Goal: Use online tool/utility

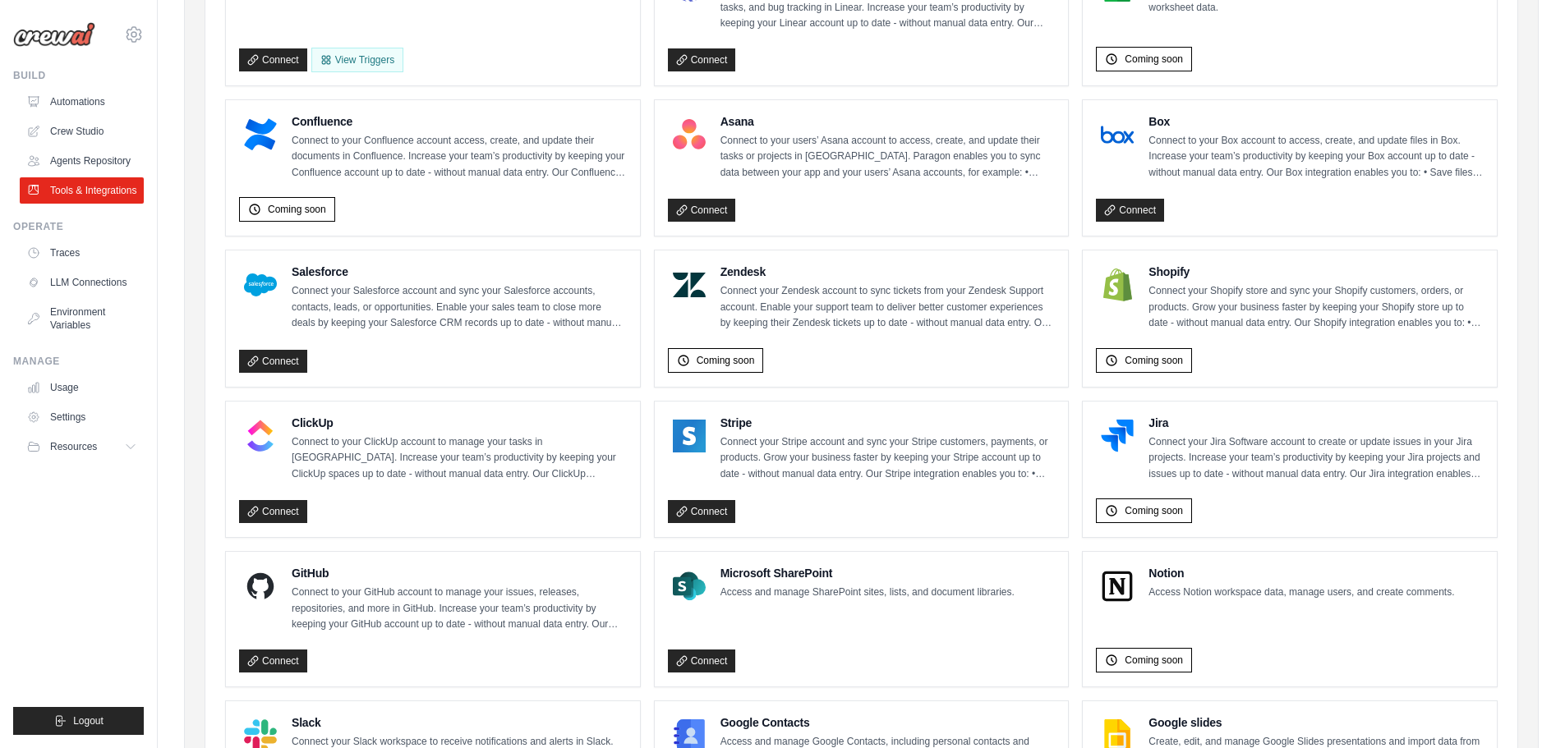
scroll to position [657, 0]
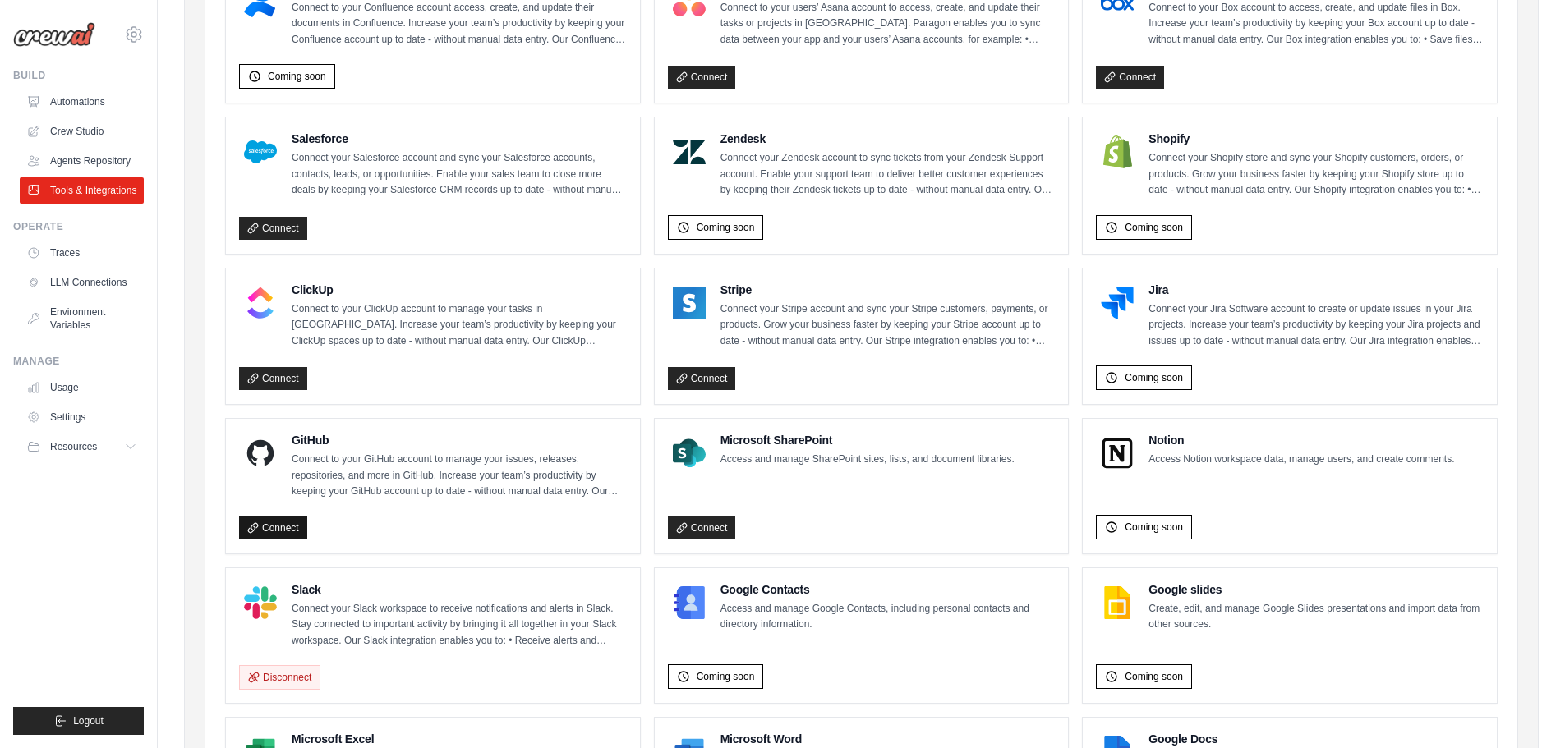
click at [291, 526] on link "Connect" at bounding box center [273, 528] width 68 height 23
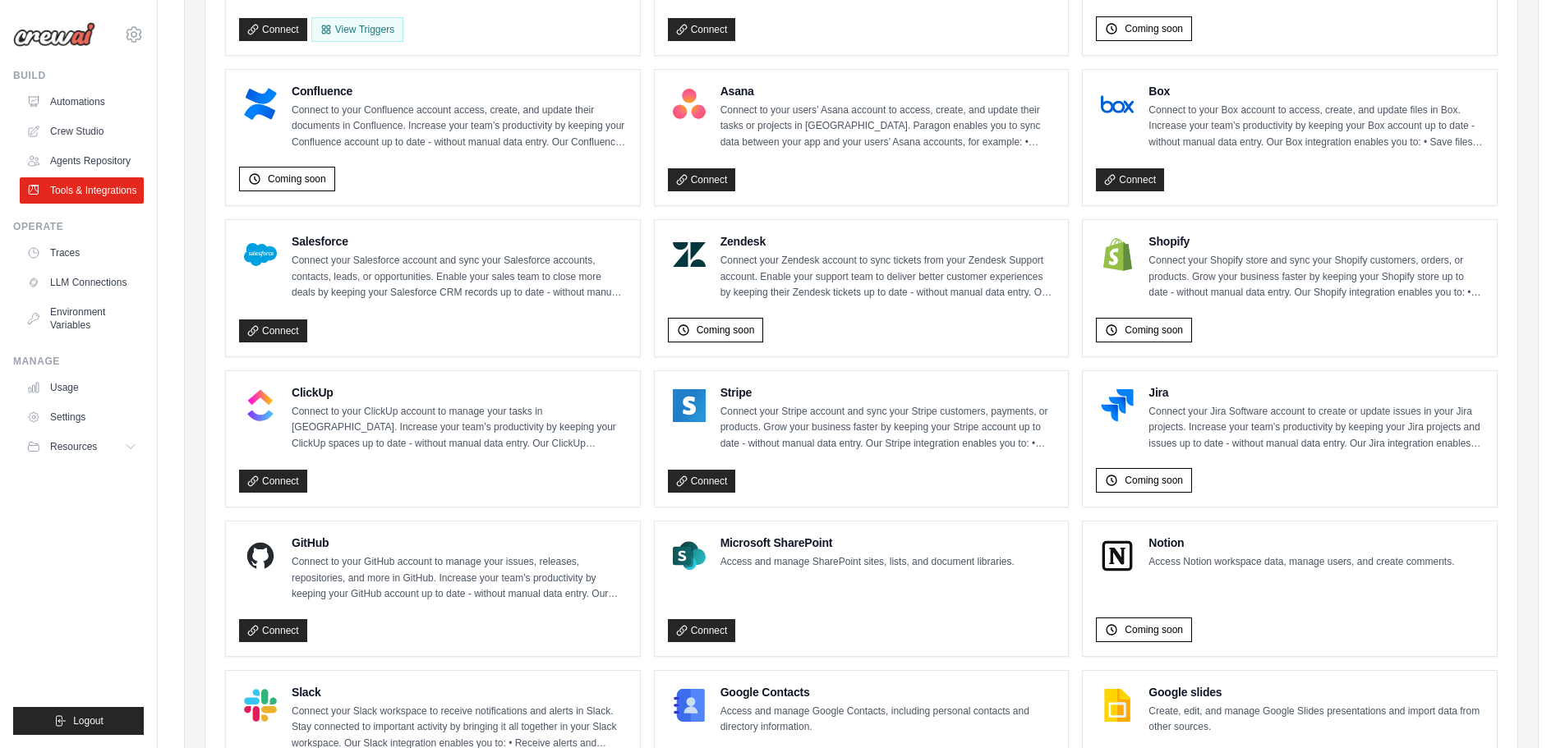
scroll to position [575, 0]
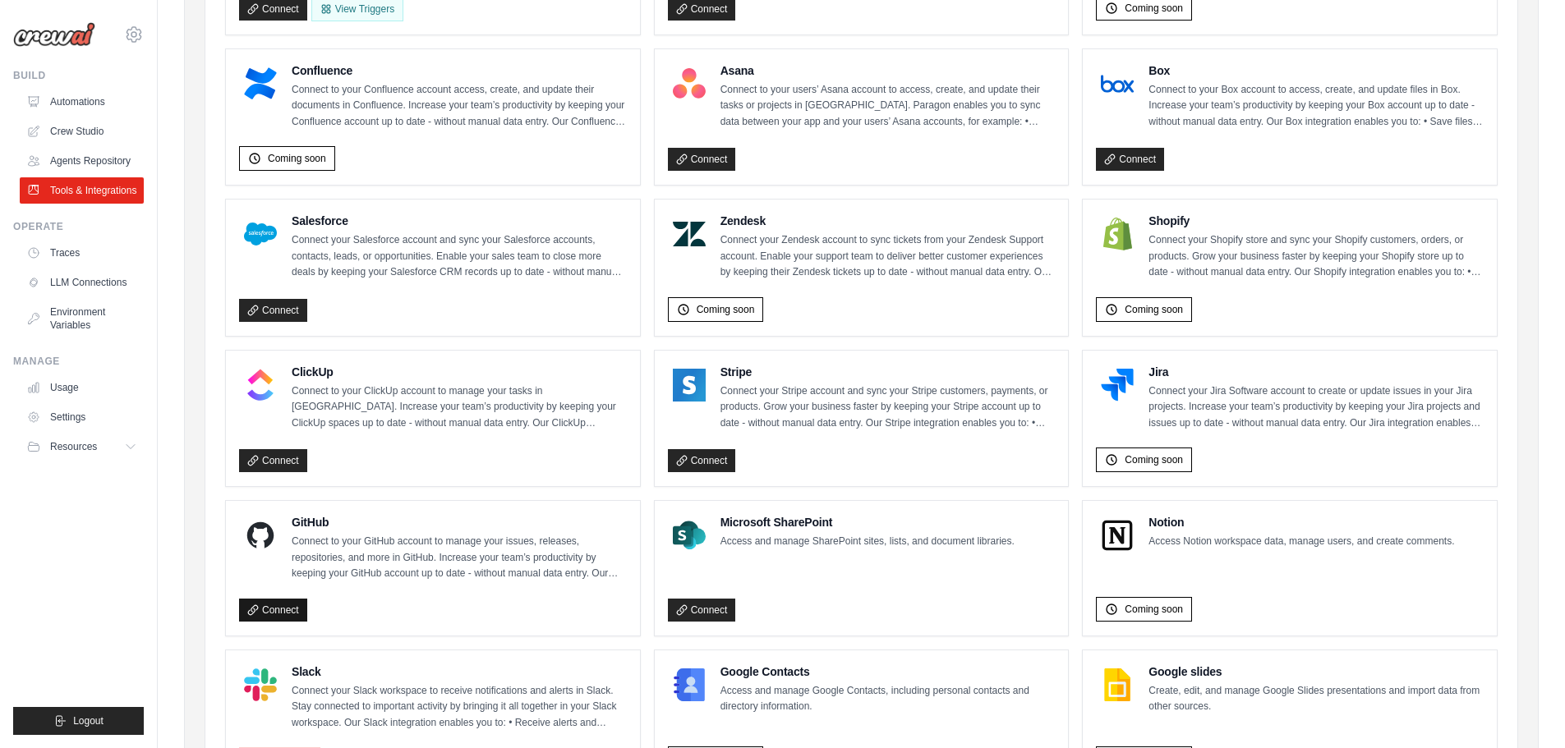
click at [252, 609] on link "Connect" at bounding box center [273, 610] width 68 height 23
